Goal: Use online tool/utility: Utilize a website feature to perform a specific function

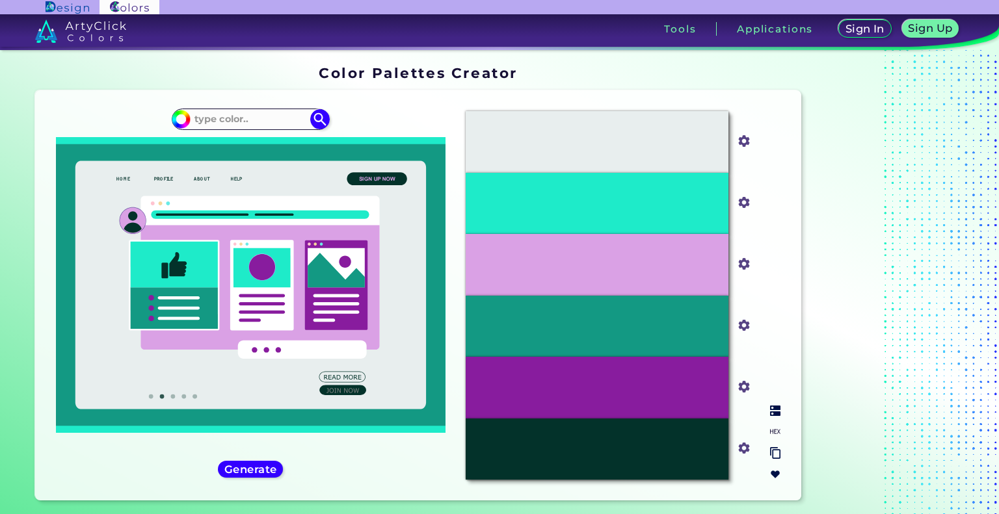
click at [661, 159] on div "#E8EEEE" at bounding box center [597, 141] width 263 height 61
click at [733, 140] on input "#e8eeee" at bounding box center [741, 140] width 16 height 16
type input "#2d5353"
click at [955, 250] on div at bounding box center [887, 285] width 163 height 451
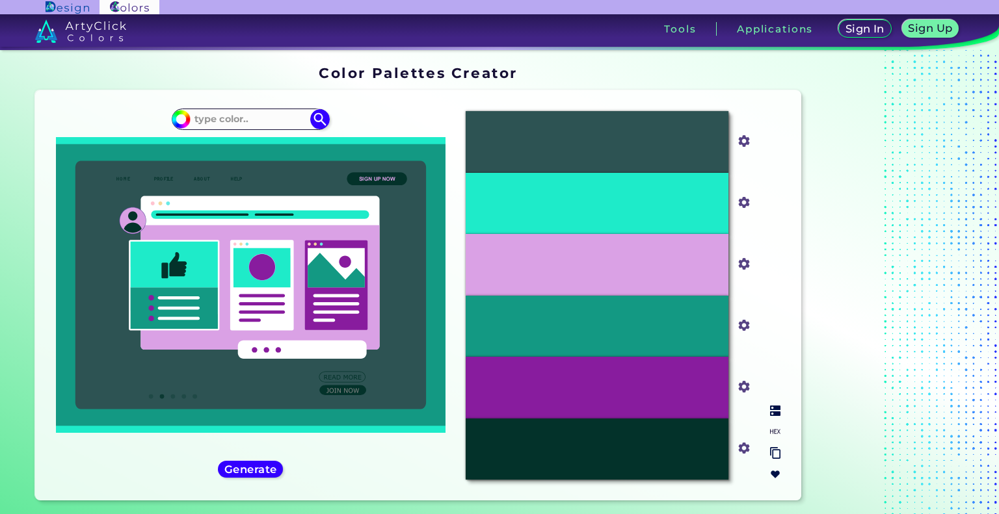
click at [745, 203] on input "#1eebc9" at bounding box center [741, 201] width 16 height 16
type input "#39a795"
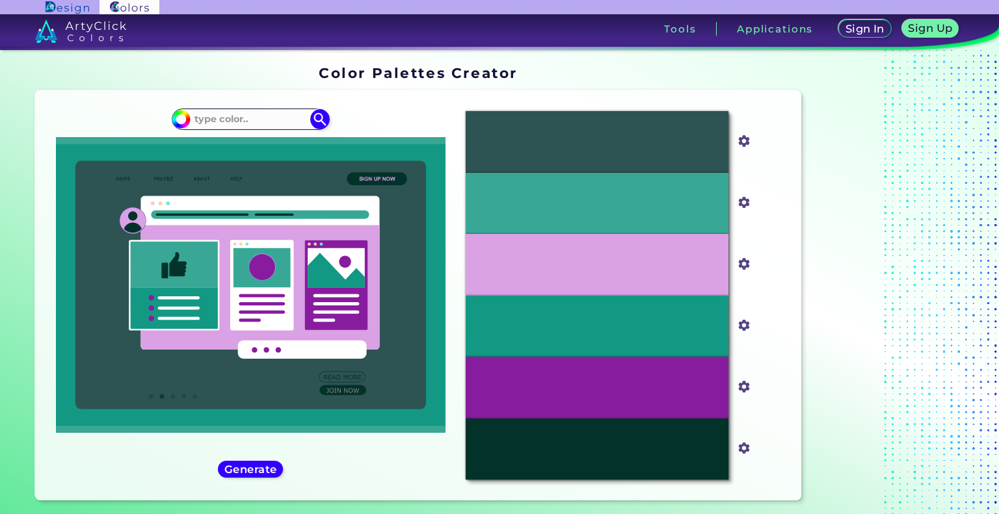
click at [938, 207] on div at bounding box center [887, 285] width 163 height 451
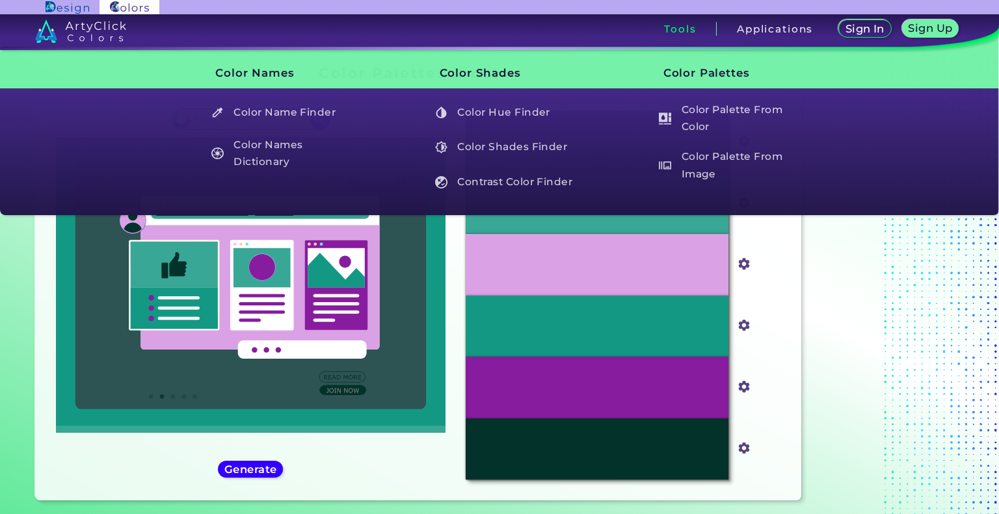
click at [674, 28] on h3 "Tools" at bounding box center [680, 29] width 32 height 10
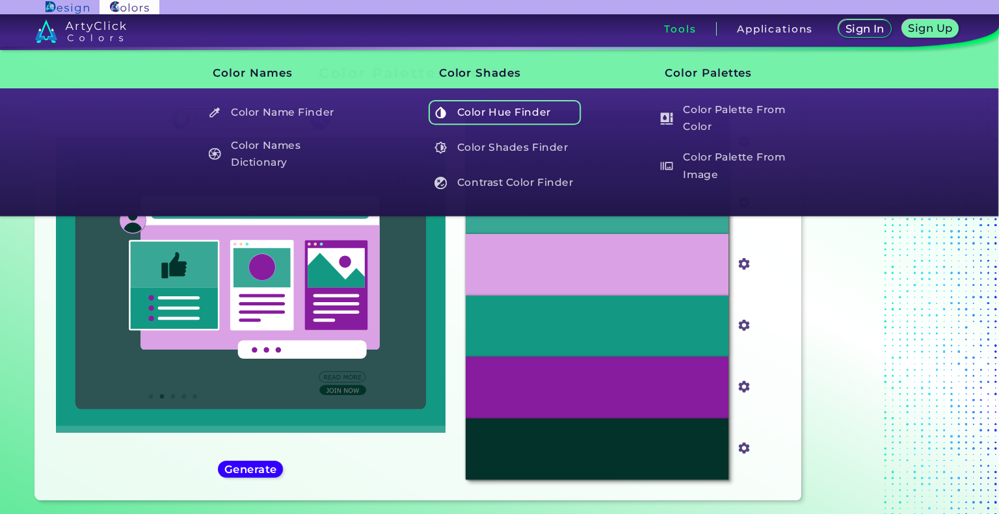
click at [525, 115] on h5 "Color Hue Finder" at bounding box center [504, 112] width 153 height 25
